Goal: Information Seeking & Learning: Learn about a topic

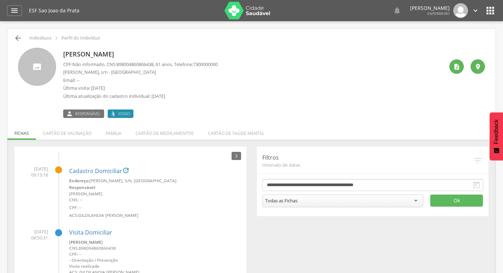
click at [18, 41] on icon "" at bounding box center [18, 38] width 8 height 8
click at [20, 37] on div " Indivíduos  Perfil do Indivíduo [PERSON_NAME] CPF: Não informado , CNS: [PHO…" at bounding box center [251, 198] width 488 height 338
click at [20, 37] on icon "" at bounding box center [18, 38] width 8 height 8
click at [17, 38] on icon "" at bounding box center [18, 38] width 8 height 8
drag, startPoint x: 62, startPoint y: 51, endPoint x: 153, endPoint y: 50, distance: 91.4
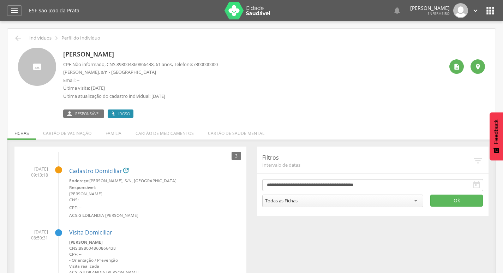
click at [153, 49] on div "[PERSON_NAME] CPF: Não informado , CNS: [PHONE_NUMBER] , 61 anos, Telefone: [PH…" at bounding box center [251, 83] width 467 height 70
drag, startPoint x: 144, startPoint y: 54, endPoint x: 90, endPoint y: 79, distance: 59.3
click at [91, 80] on p "Email: --" at bounding box center [140, 80] width 155 height 7
click at [15, 39] on icon "" at bounding box center [18, 38] width 8 height 8
drag, startPoint x: 60, startPoint y: 53, endPoint x: 152, endPoint y: 55, distance: 92.5
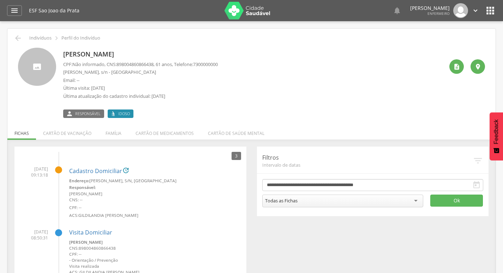
click at [159, 55] on div "[PERSON_NAME] CPF: Não informado , CNS: [PHONE_NUMBER] , 61 anos, Telefone: [PH…" at bounding box center [251, 83] width 467 height 70
copy p "[PERSON_NAME]"
click at [16, 12] on icon "" at bounding box center [14, 10] width 8 height 8
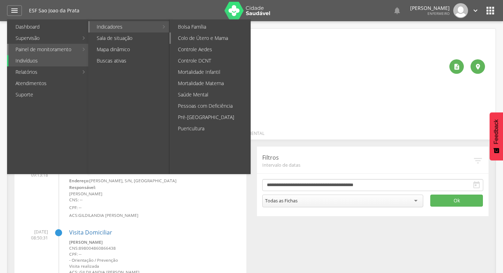
click at [206, 40] on link "Colo de Útero e Mama" at bounding box center [210, 37] width 79 height 11
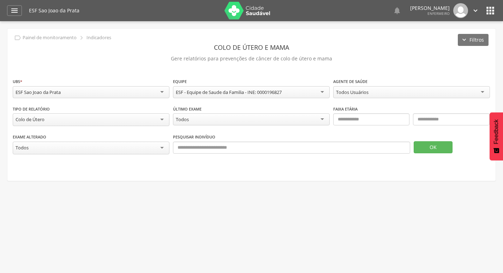
click at [390, 93] on div "Todos Usuários" at bounding box center [411, 92] width 157 height 12
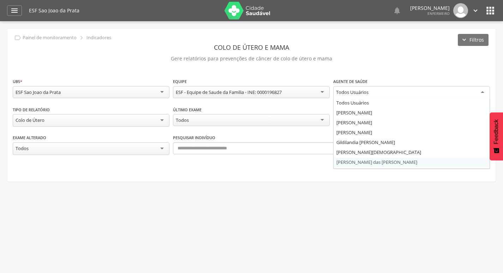
scroll to position [8, 0]
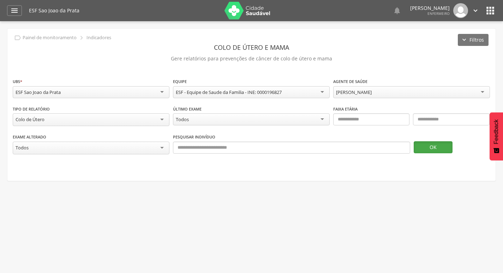
click at [422, 145] on button "OK" at bounding box center [433, 147] width 39 height 12
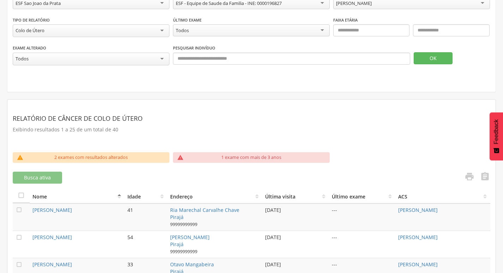
scroll to position [141, 0]
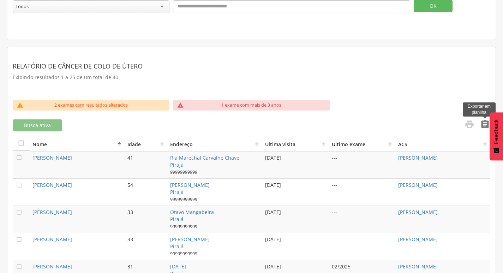
click at [482, 121] on icon "" at bounding box center [485, 124] width 10 height 10
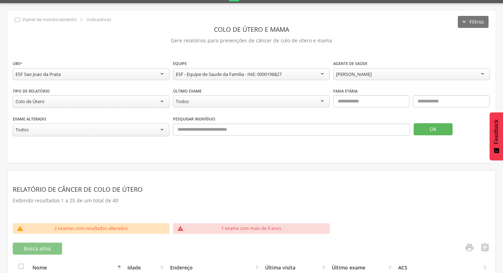
scroll to position [0, 0]
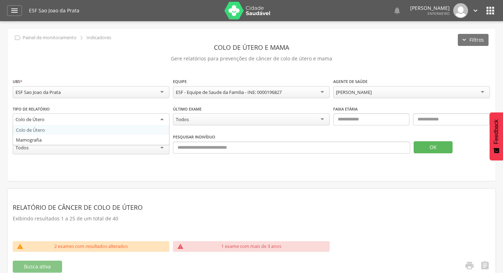
click at [52, 122] on div "Colo de Útero" at bounding box center [91, 119] width 157 height 13
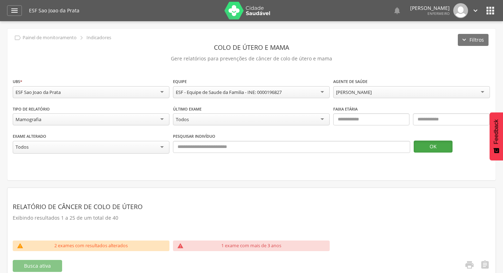
click at [429, 144] on button "OK" at bounding box center [433, 146] width 39 height 12
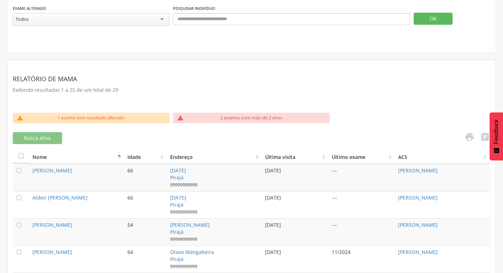
scroll to position [127, 0]
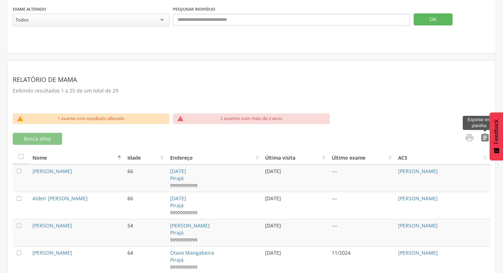
click at [482, 134] on icon "" at bounding box center [485, 138] width 10 height 10
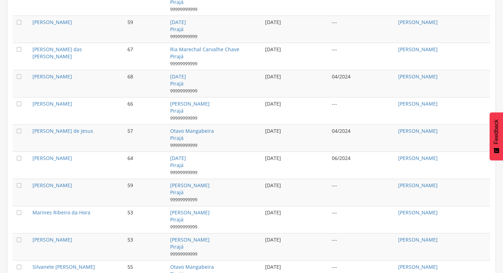
scroll to position [736, 0]
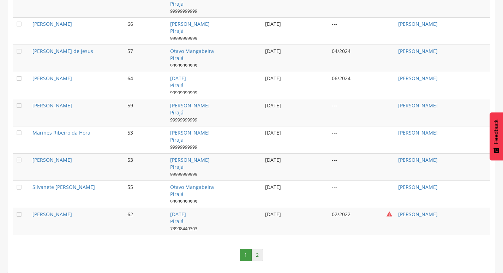
drag, startPoint x: 257, startPoint y: 246, endPoint x: 257, endPoint y: 252, distance: 5.3
click at [257, 250] on nav "1 2" at bounding box center [251, 255] width 477 height 26
click at [257, 257] on link "2" at bounding box center [257, 255] width 12 height 12
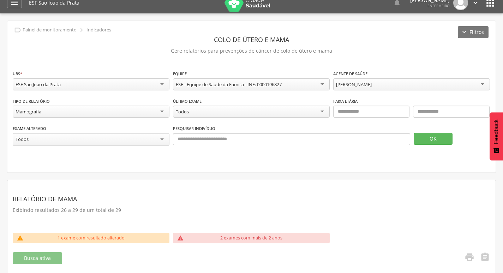
scroll to position [165, 0]
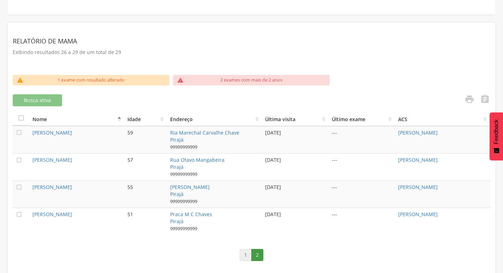
click at [244, 255] on link "1" at bounding box center [246, 255] width 12 height 12
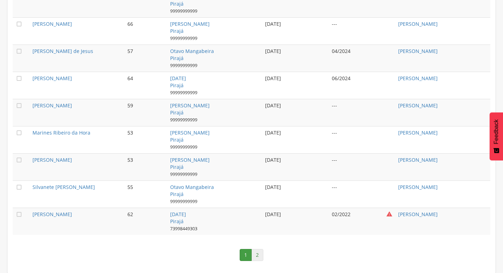
click at [260, 252] on link "2" at bounding box center [257, 255] width 12 height 12
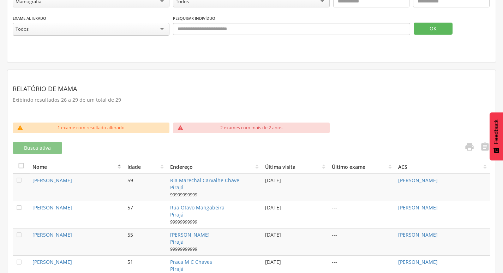
scroll to position [130, 0]
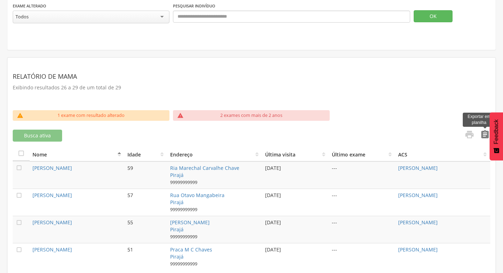
click at [484, 133] on icon "" at bounding box center [485, 134] width 10 height 10
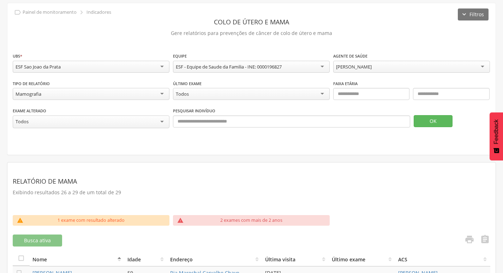
scroll to position [0, 0]
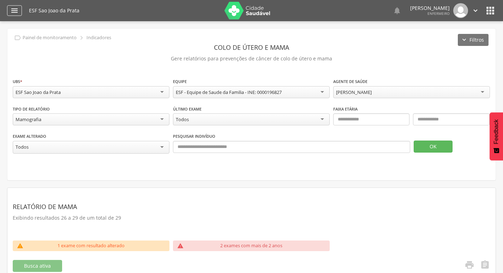
click at [10, 14] on div "" at bounding box center [14, 10] width 15 height 11
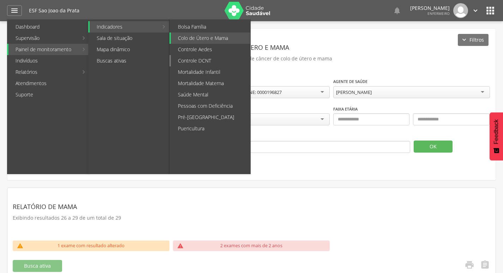
click at [200, 63] on link "Controle DCNT" at bounding box center [210, 60] width 79 height 11
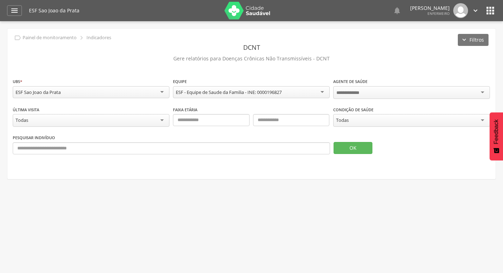
drag, startPoint x: 366, startPoint y: 119, endPoint x: 364, endPoint y: 123, distance: 5.2
click at [364, 123] on div "Todas" at bounding box center [411, 120] width 157 height 13
click at [354, 92] on div "Todos Usuários" at bounding box center [352, 92] width 32 height 6
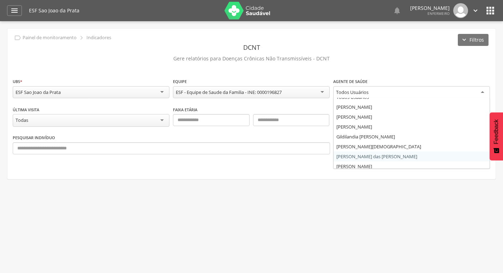
scroll to position [8, 0]
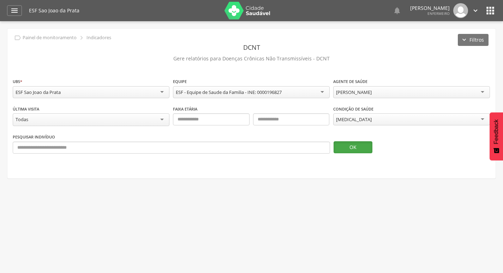
click at [346, 146] on button "OK" at bounding box center [352, 147] width 39 height 12
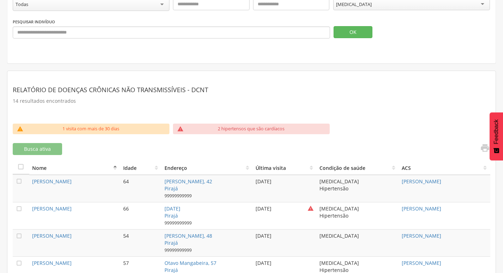
scroll to position [127, 0]
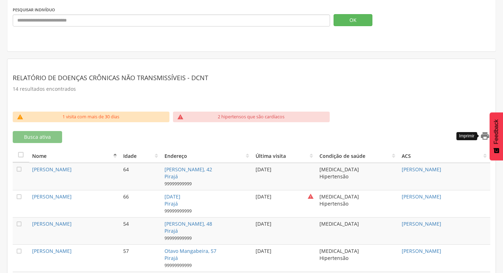
click at [484, 131] on icon "" at bounding box center [485, 136] width 10 height 10
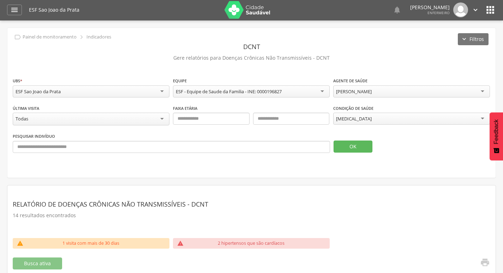
scroll to position [0, 0]
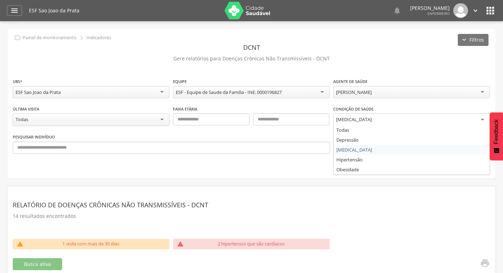
click at [370, 120] on div "[MEDICAL_DATA]" at bounding box center [411, 119] width 157 height 13
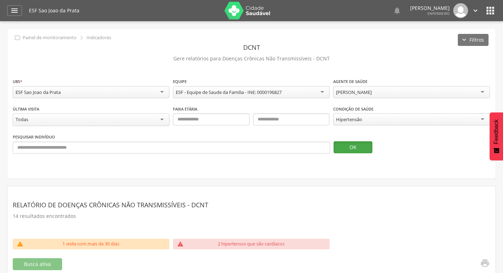
click at [350, 148] on button "OK" at bounding box center [352, 147] width 39 height 12
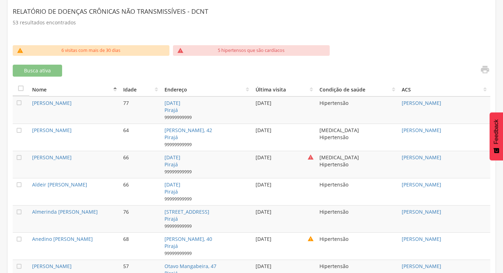
scroll to position [192, 0]
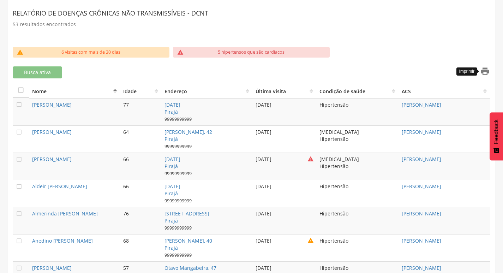
click at [481, 71] on icon "" at bounding box center [485, 71] width 10 height 10
click at [402, 95] on th "ACS" at bounding box center [444, 91] width 91 height 14
click at [483, 90] on th "ACS" at bounding box center [444, 91] width 91 height 14
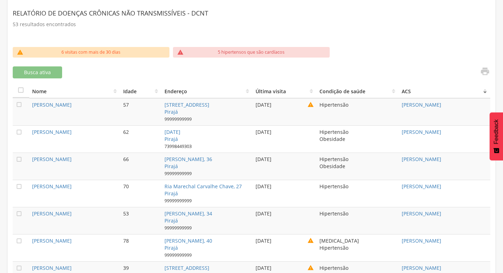
click at [484, 90] on th "ACS" at bounding box center [444, 91] width 91 height 14
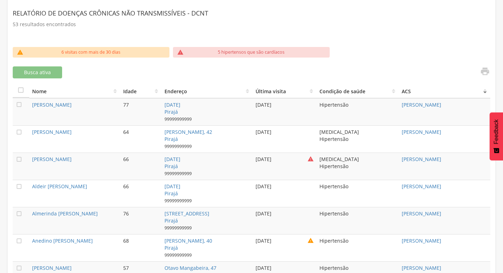
click at [484, 92] on th "ACS" at bounding box center [444, 91] width 91 height 14
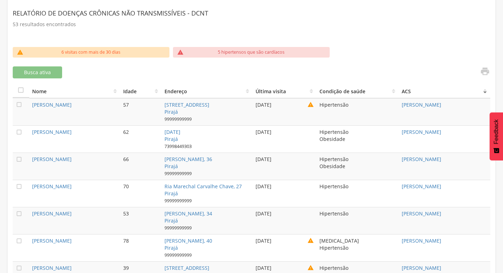
click at [484, 92] on th "ACS" at bounding box center [444, 91] width 91 height 14
drag, startPoint x: 484, startPoint y: 78, endPoint x: 482, endPoint y: 67, distance: 11.0
drag, startPoint x: 481, startPoint y: 67, endPoint x: 403, endPoint y: 68, distance: 78.0
click at [403, 68] on div " Imprimir" at bounding box center [371, 72] width 237 height 12
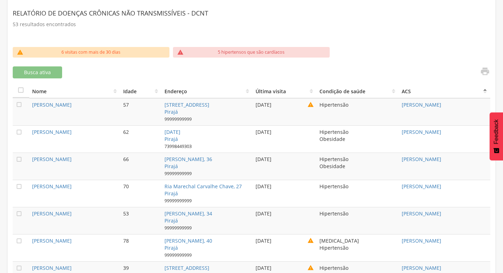
drag, startPoint x: 453, startPoint y: 66, endPoint x: 458, endPoint y: 68, distance: 5.1
click at [454, 67] on div "" at bounding box center [371, 72] width 237 height 12
drag, startPoint x: 461, startPoint y: 70, endPoint x: 473, endPoint y: 76, distance: 13.3
click at [470, 75] on div "" at bounding box center [371, 72] width 237 height 12
click at [474, 76] on div "" at bounding box center [371, 72] width 237 height 12
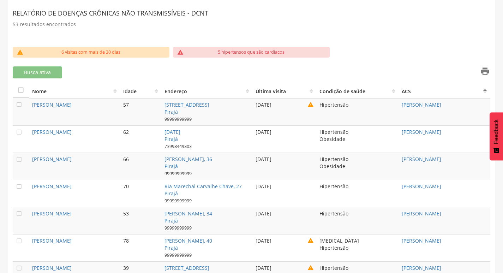
click at [480, 76] on icon "" at bounding box center [485, 71] width 10 height 10
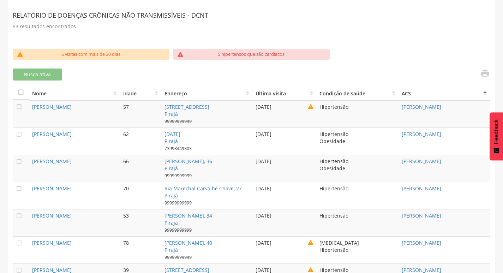
scroll to position [0, 0]
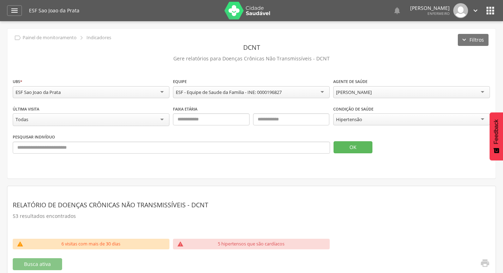
click at [369, 89] on div "[PERSON_NAME]" at bounding box center [354, 92] width 36 height 6
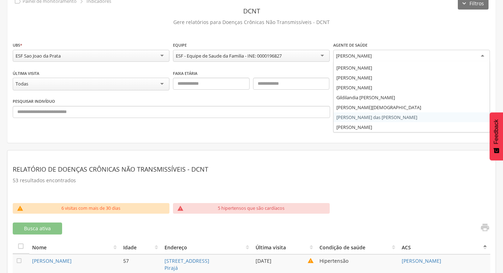
scroll to position [35, 0]
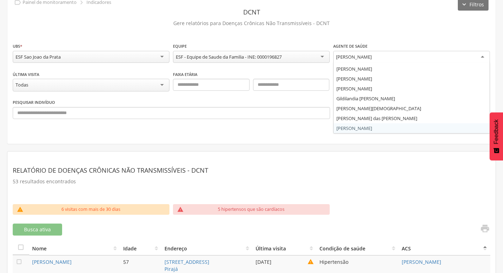
click at [359, 127] on div "**********" at bounding box center [251, 68] width 488 height 150
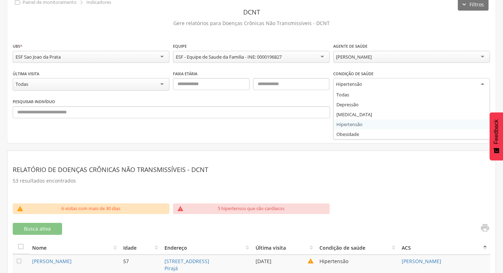
click at [349, 82] on div "Hipertensão" at bounding box center [349, 84] width 26 height 6
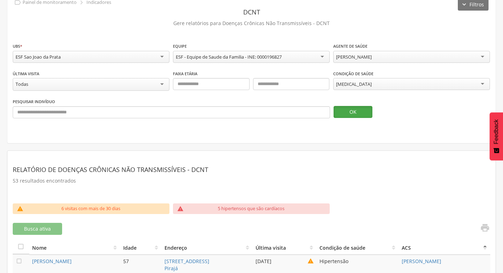
click at [349, 112] on button "OK" at bounding box center [352, 112] width 39 height 12
click at [351, 85] on div "[MEDICAL_DATA]" at bounding box center [354, 84] width 36 height 6
click at [350, 110] on button "OK" at bounding box center [352, 112] width 39 height 12
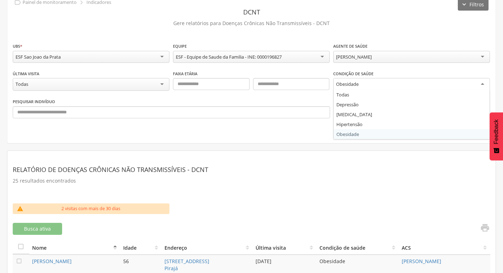
click at [344, 82] on div "Obesidade" at bounding box center [347, 84] width 23 height 6
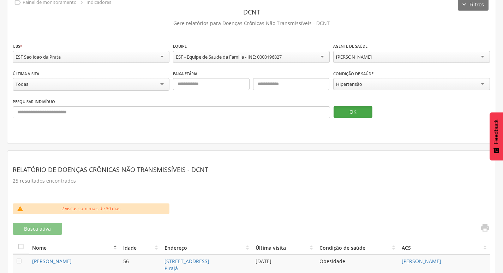
click at [348, 113] on button "OK" at bounding box center [352, 112] width 39 height 12
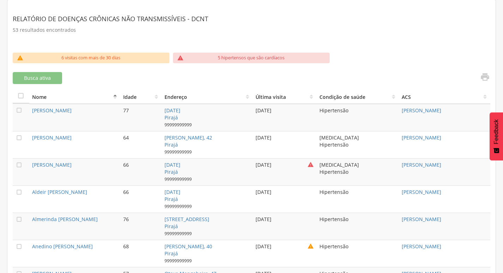
scroll to position [176, 0]
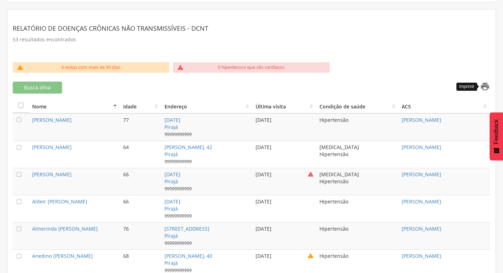
click at [482, 87] on icon "" at bounding box center [485, 87] width 10 height 10
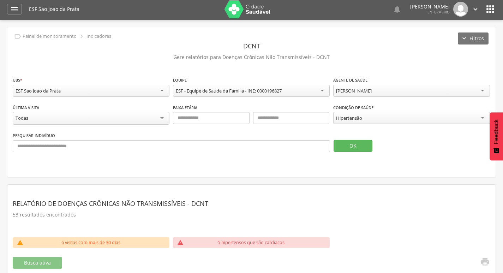
scroll to position [0, 0]
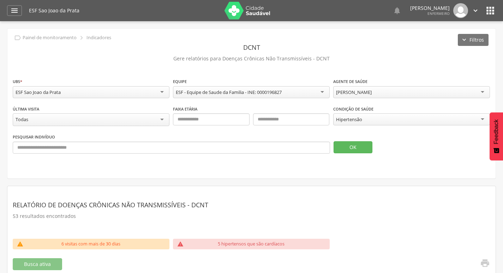
click at [414, 94] on div "[PERSON_NAME]" at bounding box center [411, 92] width 157 height 12
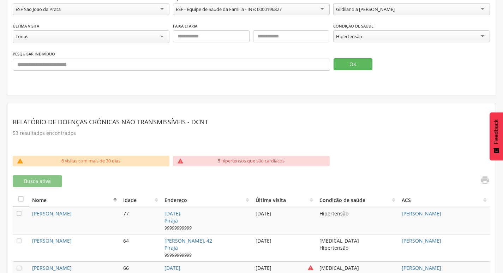
scroll to position [35, 0]
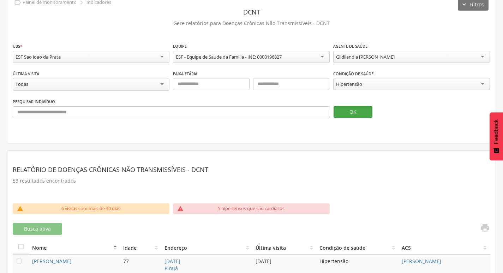
click at [352, 108] on button "OK" at bounding box center [352, 112] width 39 height 12
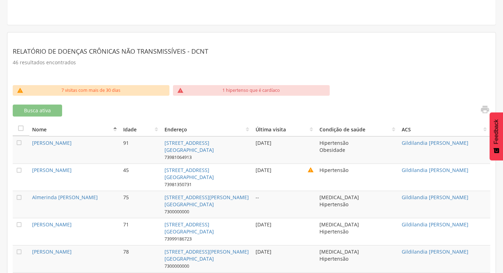
scroll to position [141, 0]
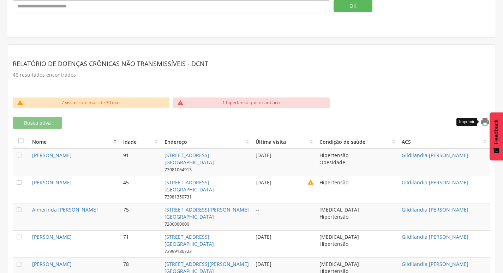
click at [486, 119] on icon "" at bounding box center [485, 122] width 10 height 10
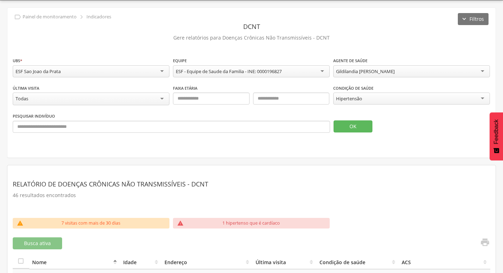
scroll to position [0, 0]
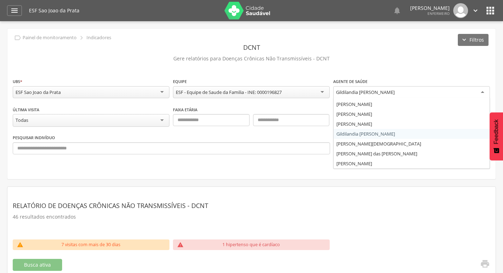
click at [374, 94] on div "Gildilandia [PERSON_NAME]" at bounding box center [365, 92] width 59 height 6
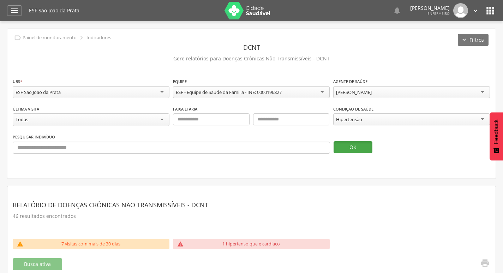
click at [361, 146] on button "OK" at bounding box center [352, 147] width 39 height 12
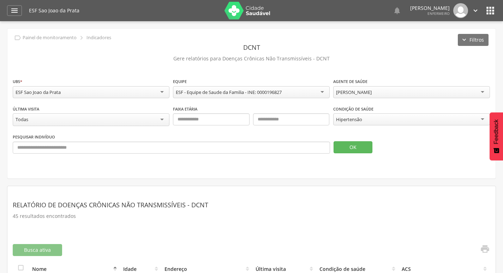
click at [356, 94] on div "[PERSON_NAME]" at bounding box center [354, 92] width 36 height 6
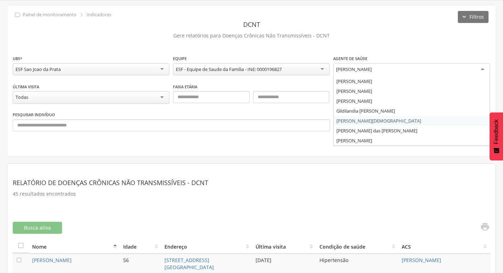
scroll to position [35, 0]
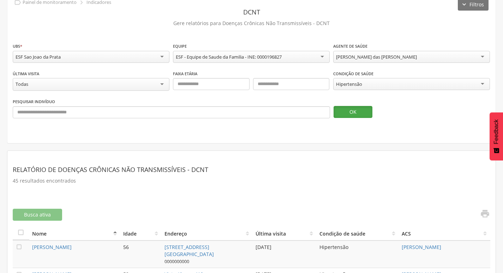
click at [360, 110] on button "OK" at bounding box center [352, 112] width 39 height 12
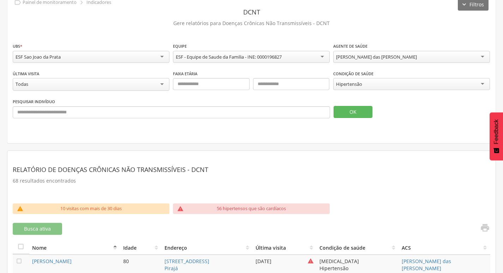
click at [374, 57] on div "[PERSON_NAME] das [PERSON_NAME]" at bounding box center [376, 57] width 81 height 6
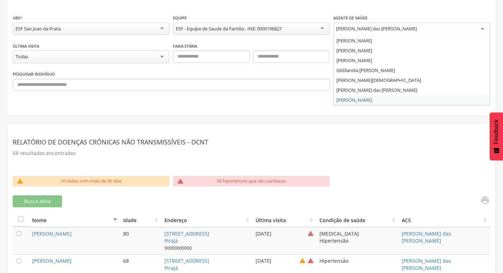
scroll to position [106, 0]
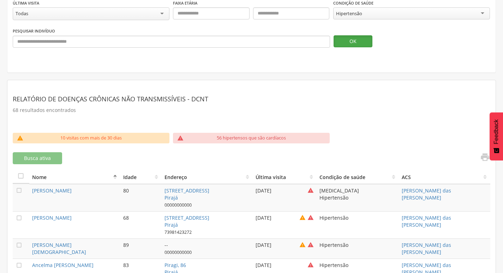
click at [354, 38] on button "OK" at bounding box center [352, 41] width 39 height 12
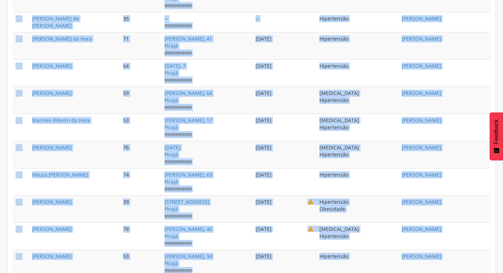
scroll to position [1462, 0]
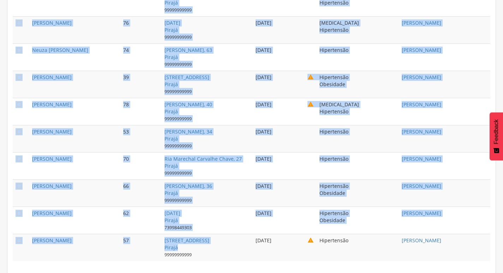
drag, startPoint x: 31, startPoint y: 117, endPoint x: 236, endPoint y: 246, distance: 242.1
copy tbody "Loremi Dolorsi Ametco 80 2 ad Elitsedd, 87 Eiusmo 12062454625 00/29/1442 Tempor…"
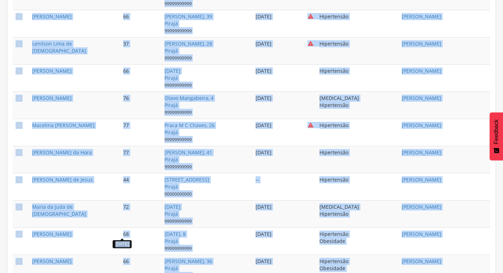
scroll to position [1003, 0]
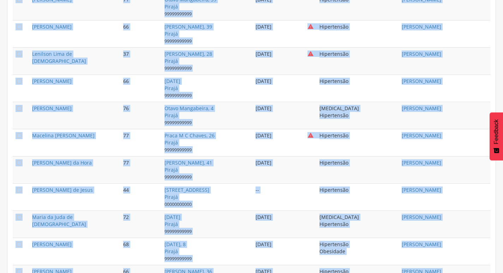
click at [120, 213] on td "Maria da Juda de [DEMOGRAPHIC_DATA]" at bounding box center [74, 223] width 91 height 27
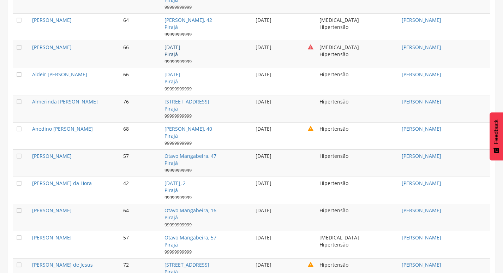
scroll to position [297, 0]
